Goal: Task Accomplishment & Management: Use online tool/utility

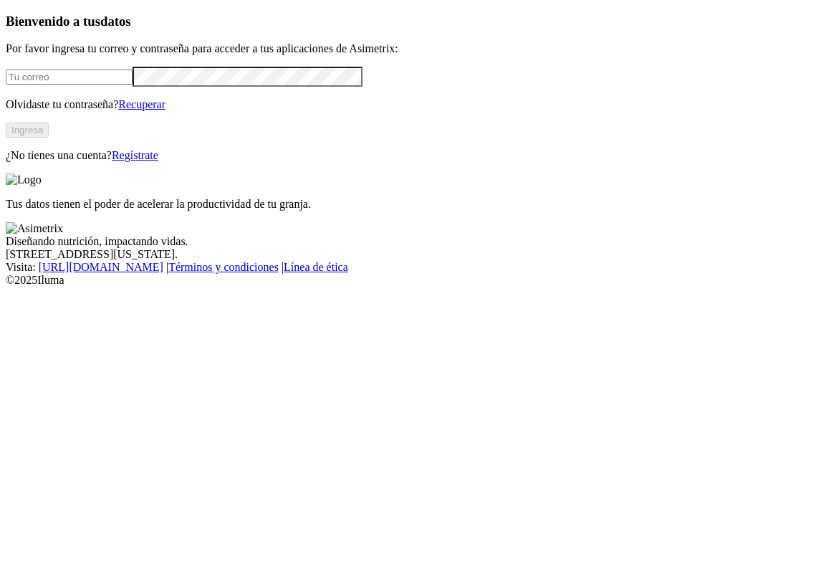
click at [81, 85] on input "email" at bounding box center [69, 77] width 127 height 15
type input "jose.noguera@asimetrix.co"
click at [49, 138] on button "Ingresa" at bounding box center [27, 130] width 43 height 15
